Goal: Task Accomplishment & Management: Complete application form

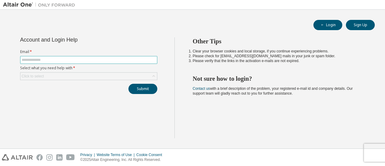
click at [110, 60] on input "text" at bounding box center [89, 59] width 134 height 5
click at [38, 56] on span at bounding box center [88, 60] width 137 height 8
click at [38, 59] on input "text" at bounding box center [89, 59] width 134 height 5
click at [33, 77] on div "Click to select" at bounding box center [33, 76] width 22 height 5
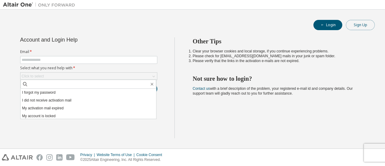
click at [363, 24] on button "Sign Up" at bounding box center [360, 25] width 29 height 10
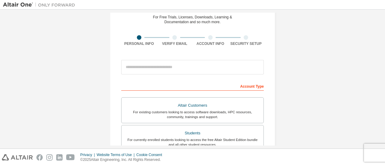
scroll to position [30, 0]
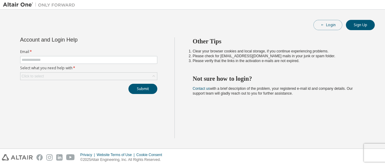
click at [334, 26] on button "Login" at bounding box center [327, 25] width 29 height 10
